Goal: Information Seeking & Learning: Learn about a topic

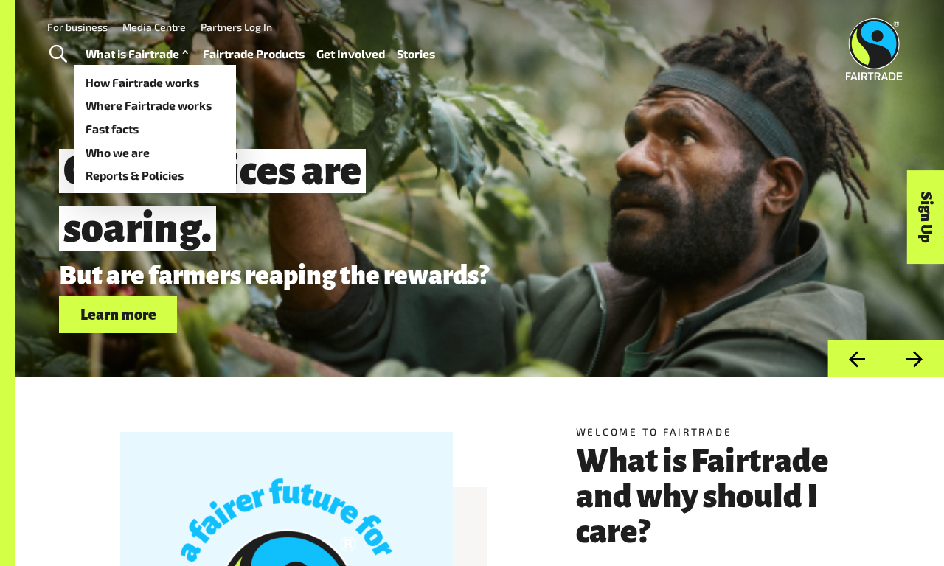
click at [136, 54] on link "What is Fairtrade" at bounding box center [139, 53] width 106 height 21
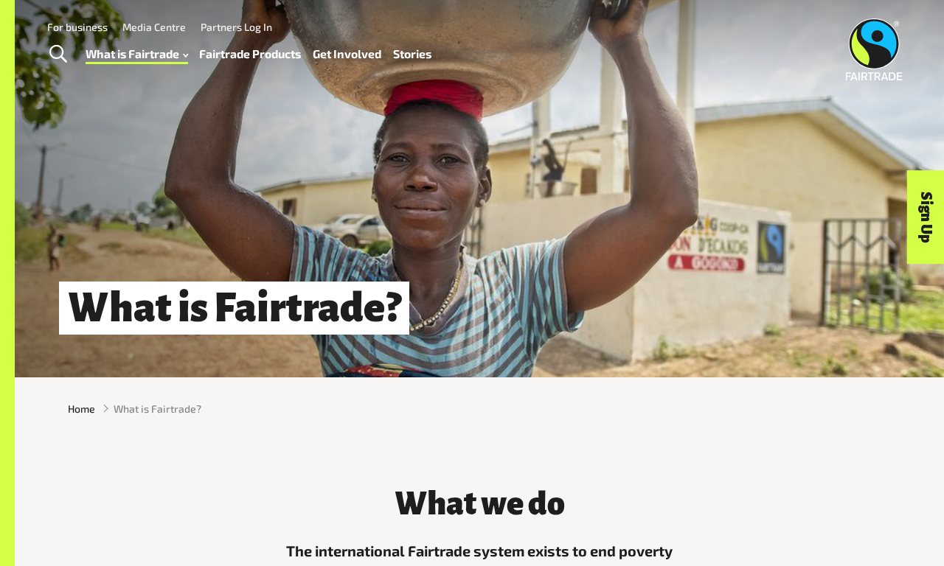
click at [77, 27] on link "For business" at bounding box center [77, 27] width 60 height 13
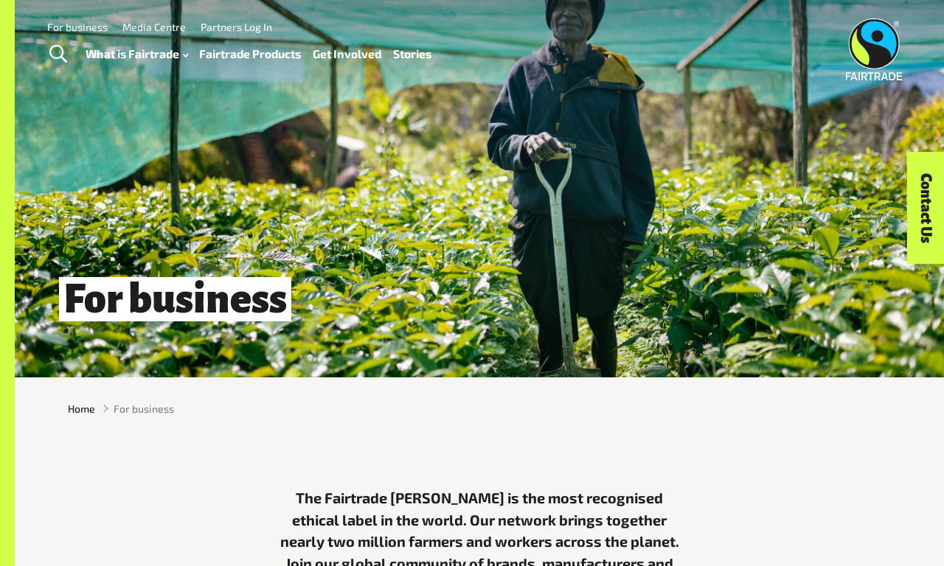
click at [250, 54] on link "Fairtrade Products" at bounding box center [250, 53] width 102 height 21
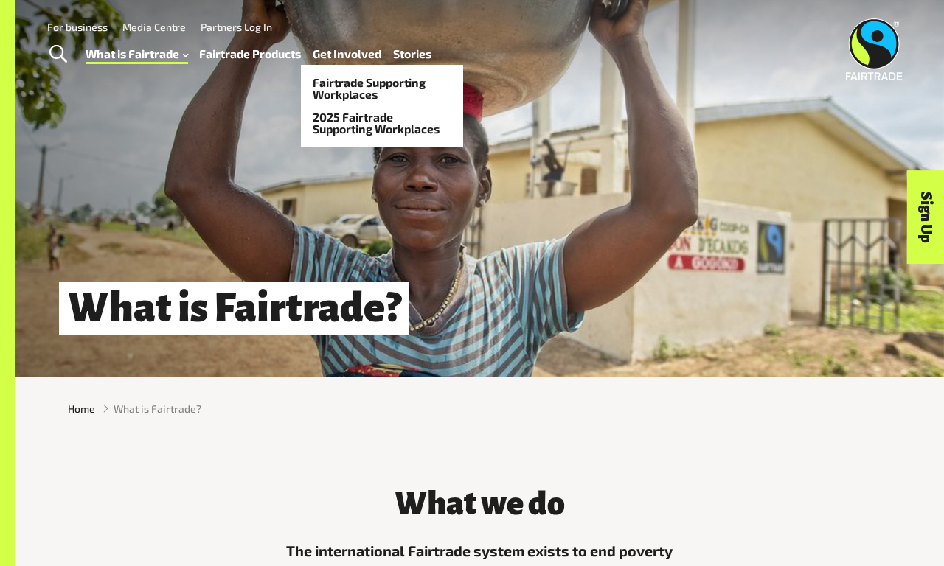
click at [347, 54] on link "Get Involved" at bounding box center [347, 53] width 69 height 21
